Goal: Information Seeking & Learning: Compare options

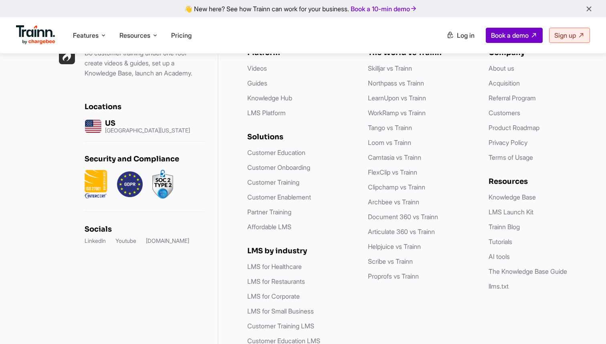
scroll to position [2687, 0]
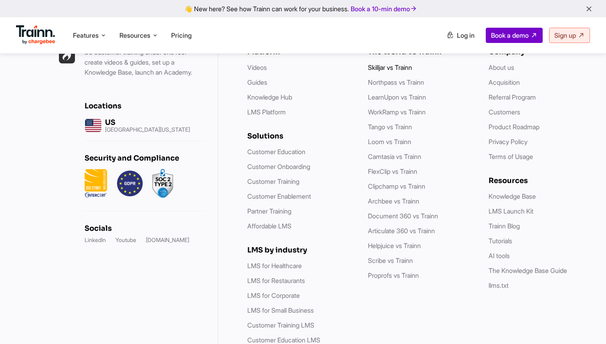
click at [389, 71] on link "Skilljar vs Trainn" at bounding box center [390, 67] width 44 height 8
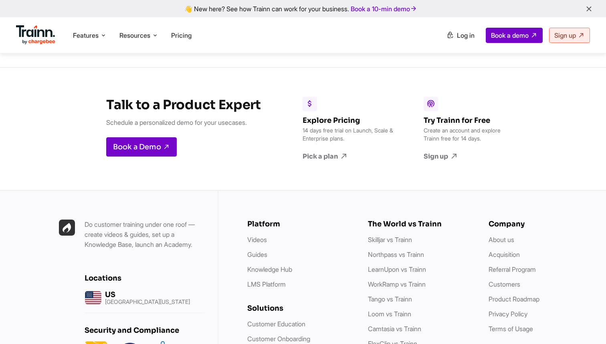
scroll to position [3810, 0]
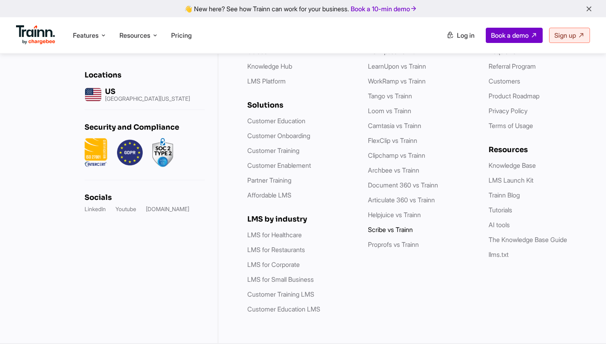
click at [380, 227] on link "Scribe vs Trainn" at bounding box center [390, 229] width 45 height 8
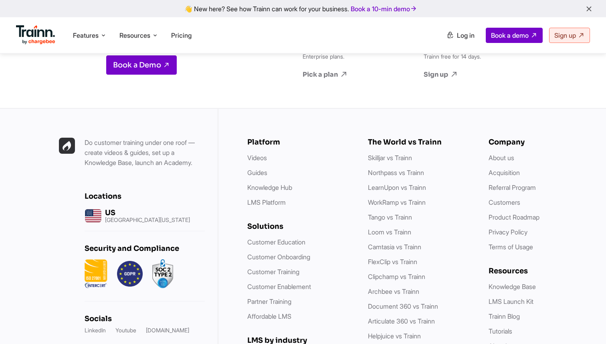
scroll to position [2599, 0]
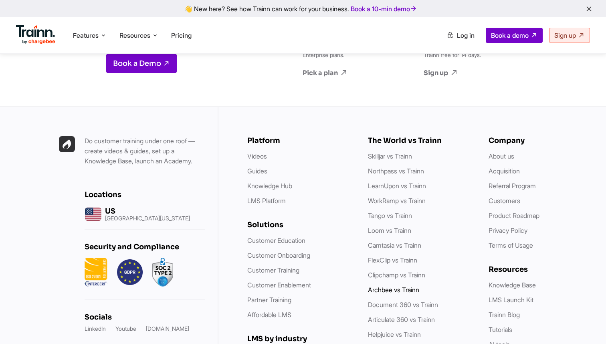
click at [386, 293] on link "Archbee vs Trainn" at bounding box center [393, 289] width 51 height 8
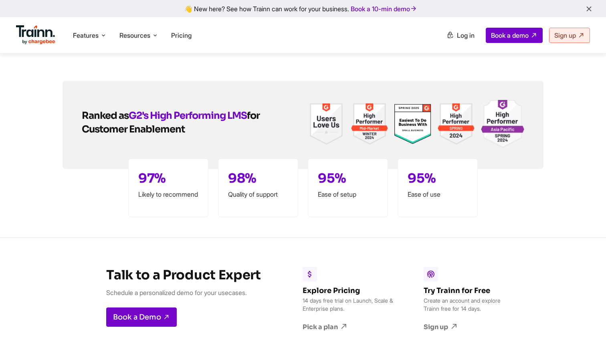
scroll to position [3810, 0]
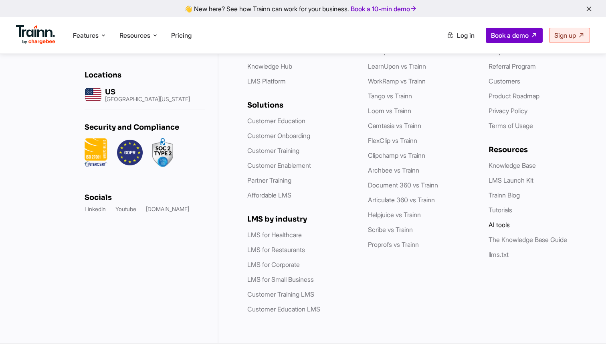
click at [505, 225] on link "AI tools" at bounding box center [499, 224] width 21 height 8
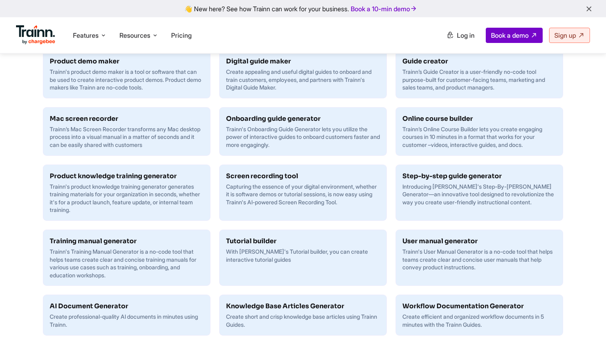
scroll to position [239, 0]
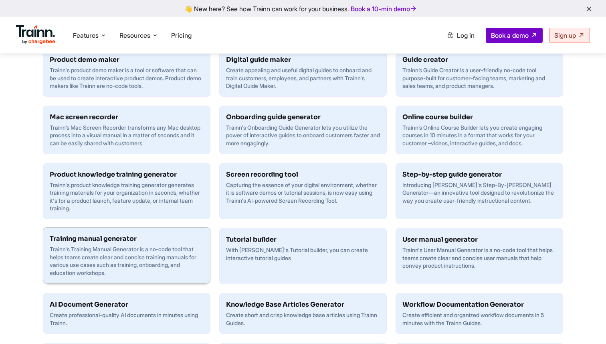
click at [162, 242] on h6 "Training manual generator" at bounding box center [127, 239] width 154 height 10
